Goal: Information Seeking & Learning: Check status

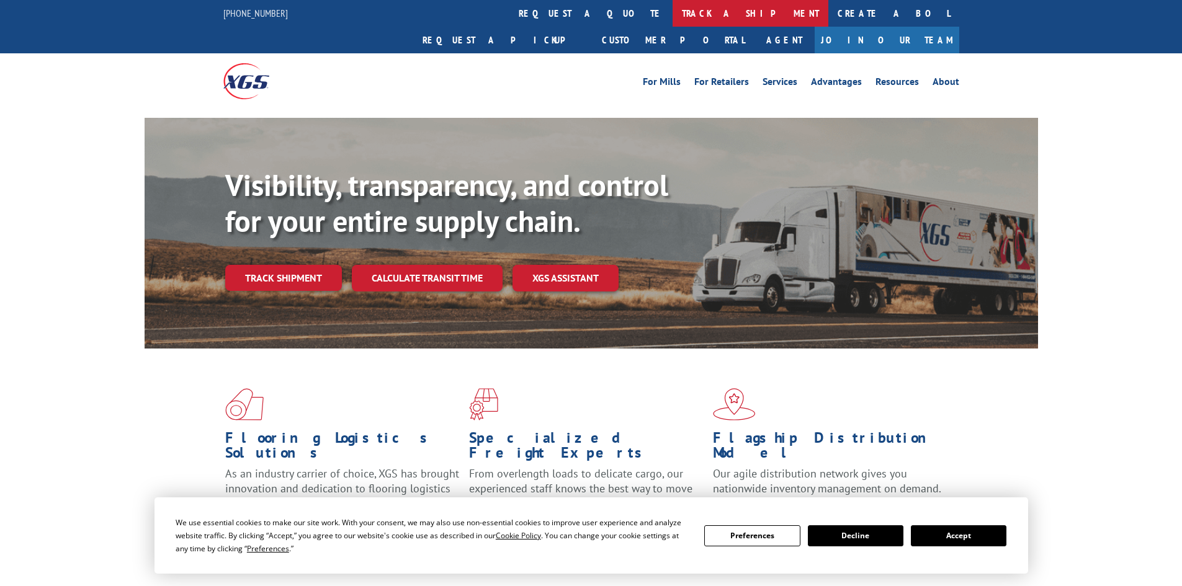
click at [673, 10] on link "track a shipment" at bounding box center [751, 13] width 156 height 27
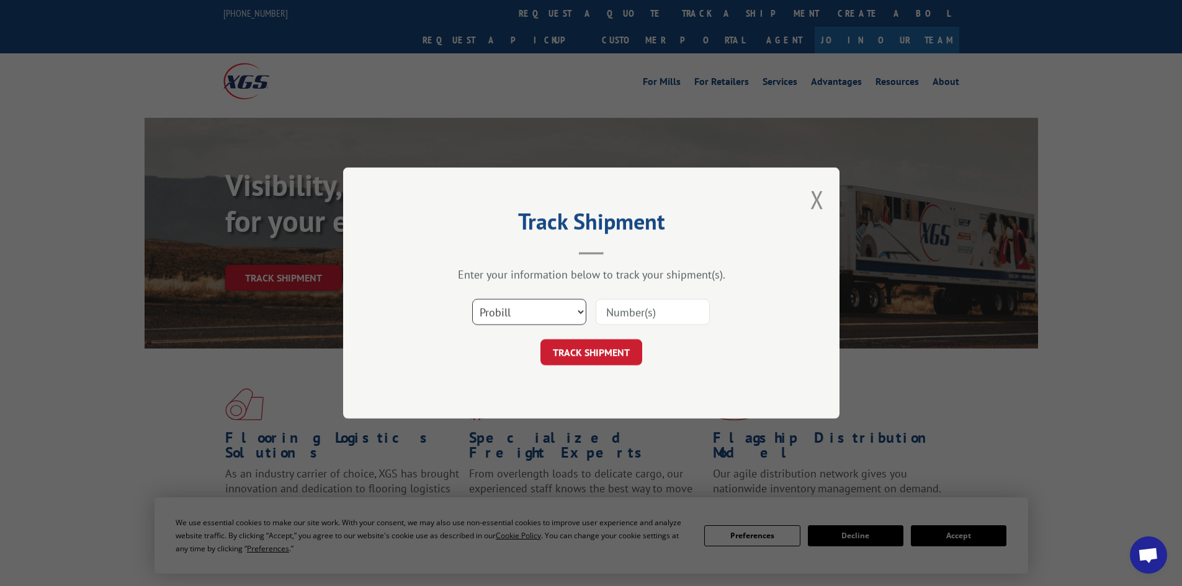
click at [529, 309] on select "Select category... Probill BOL PO" at bounding box center [529, 312] width 114 height 26
select select "bol"
click at [472, 299] on select "Select category... Probill BOL PO" at bounding box center [529, 312] width 114 height 26
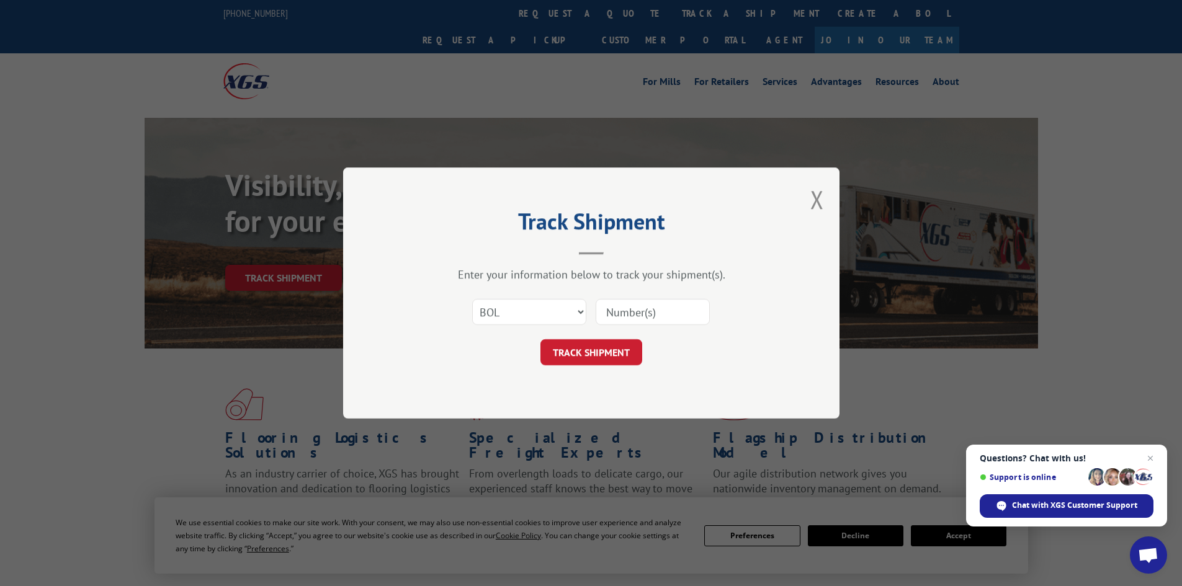
click at [653, 309] on input at bounding box center [653, 312] width 114 height 26
paste input "16949620"
type input "16949620"
click at [609, 344] on button "TRACK SHIPMENT" at bounding box center [591, 352] width 102 height 26
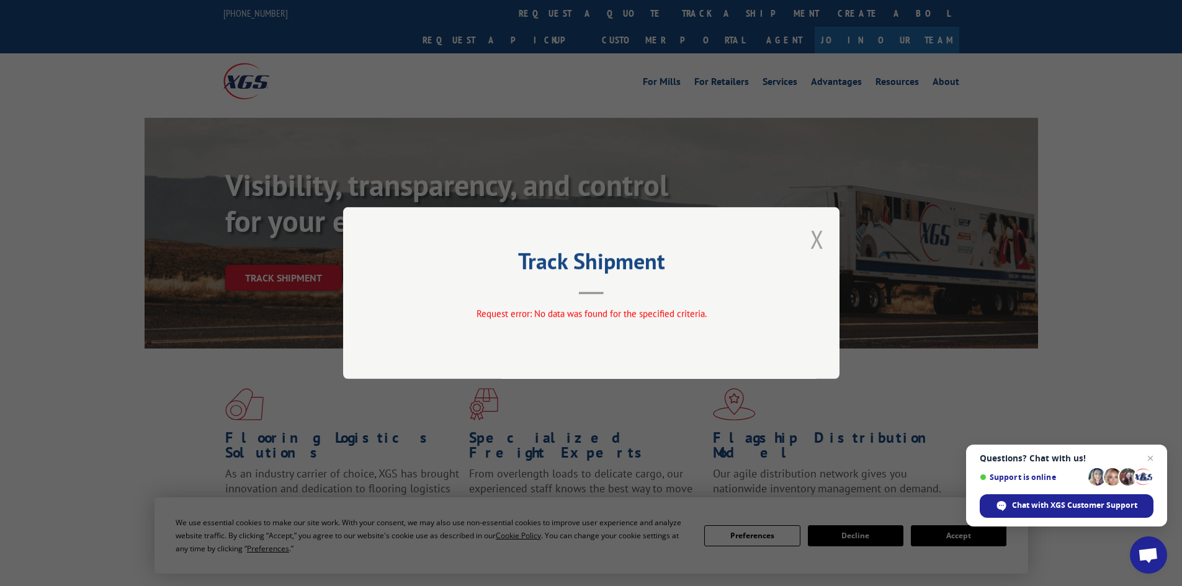
click at [822, 241] on button "Close modal" at bounding box center [817, 239] width 14 height 33
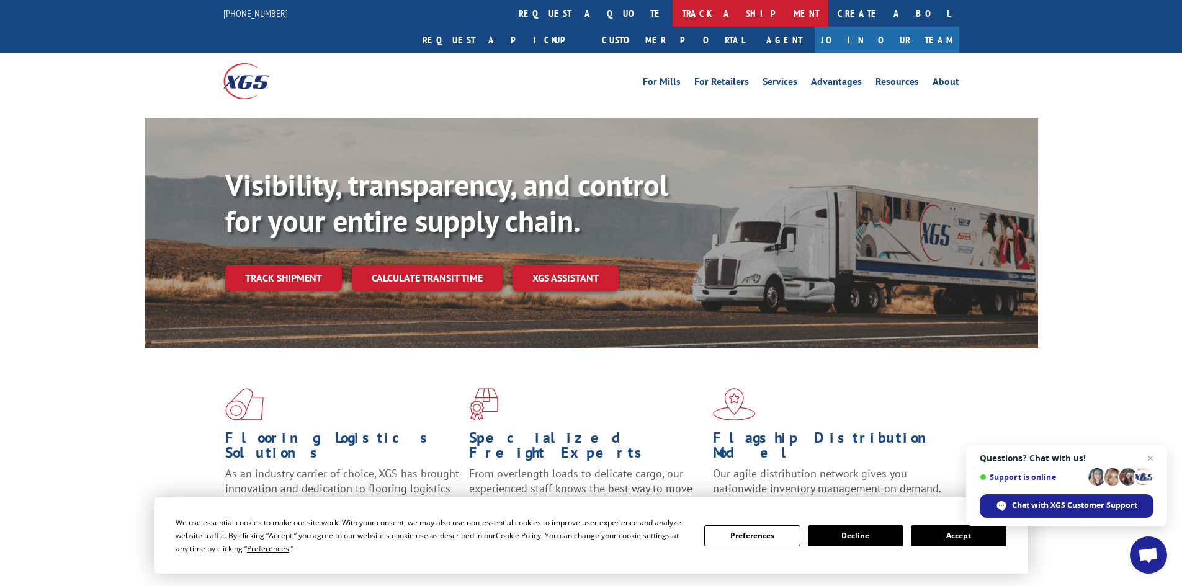
click at [673, 19] on link "track a shipment" at bounding box center [751, 13] width 156 height 27
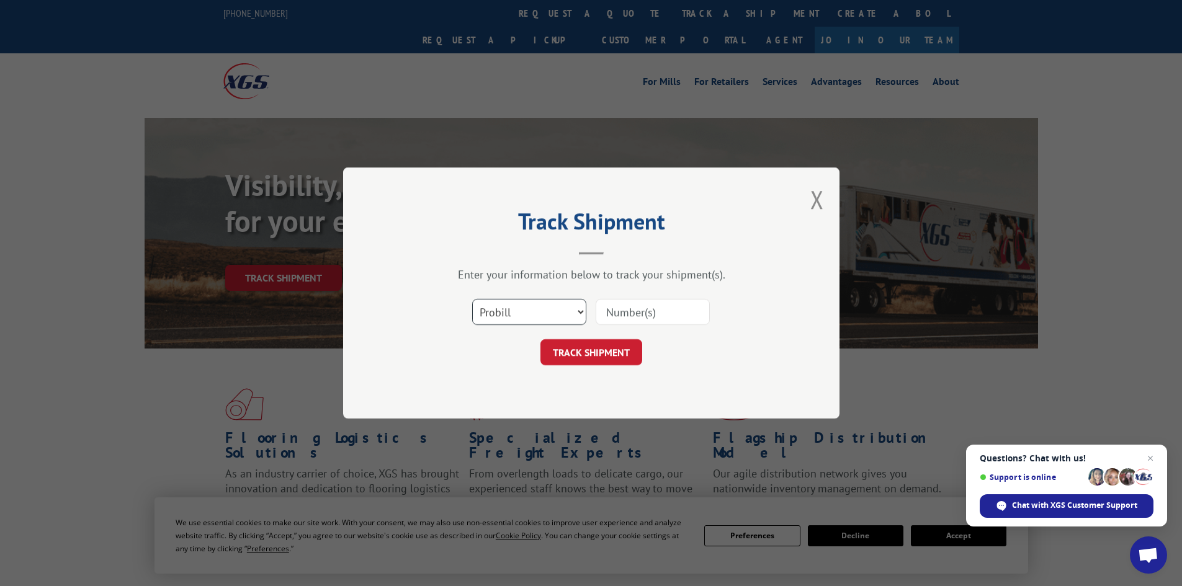
click at [546, 314] on select "Select category... Probill BOL PO" at bounding box center [529, 312] width 114 height 26
select select "bol"
click at [472, 299] on select "Select category... Probill BOL PO" at bounding box center [529, 312] width 114 height 26
click at [618, 306] on input at bounding box center [653, 312] width 114 height 26
paste input "26514522"
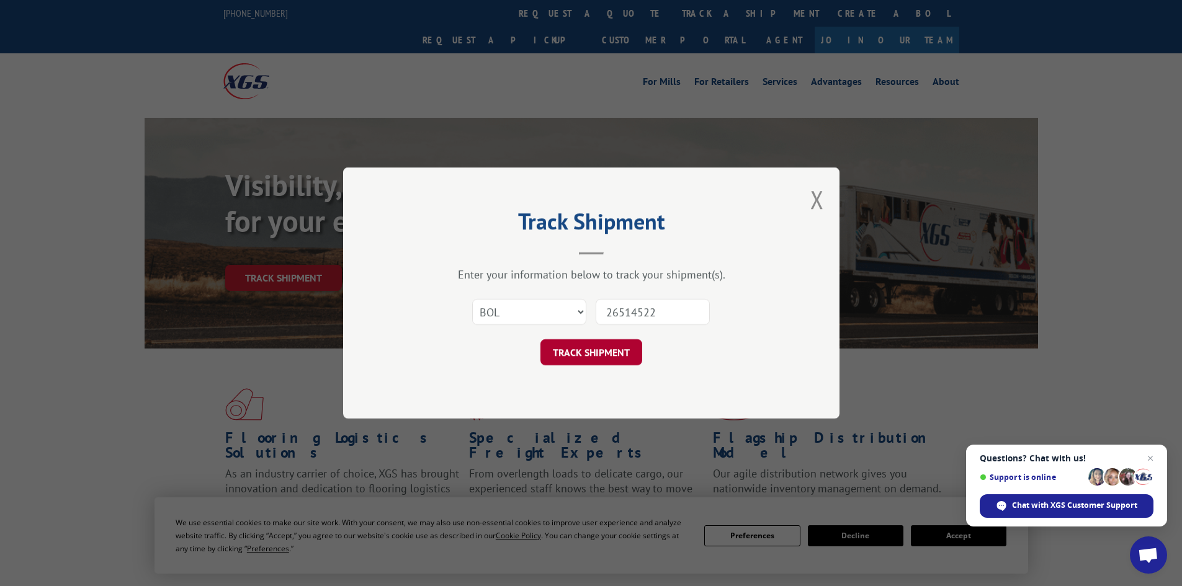
type input "26514522"
click at [613, 355] on button "TRACK SHIPMENT" at bounding box center [591, 352] width 102 height 26
